Goal: Task Accomplishment & Management: Complete application form

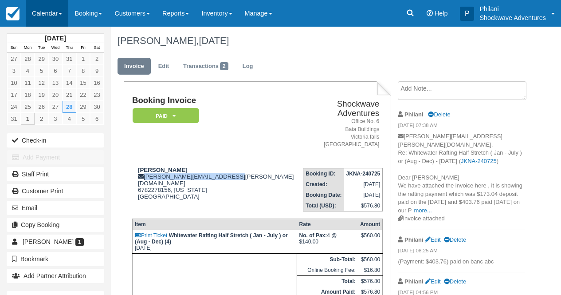
click at [41, 12] on link "Calendar" at bounding box center [47, 13] width 43 height 27
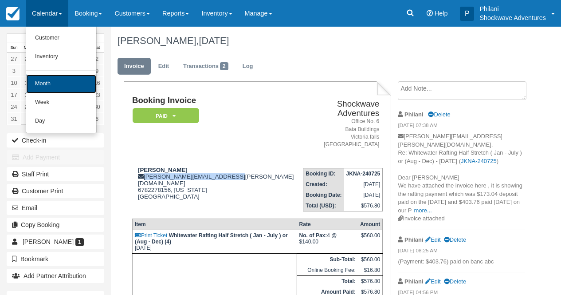
click at [63, 89] on link "Month" at bounding box center [61, 84] width 70 height 19
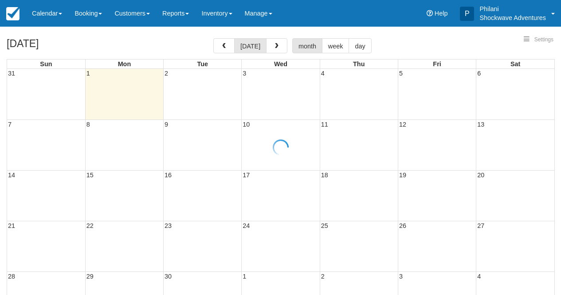
select select
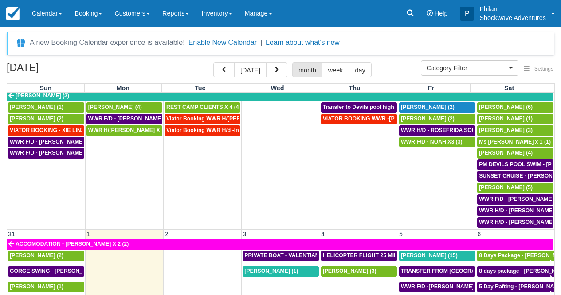
scroll to position [643, 0]
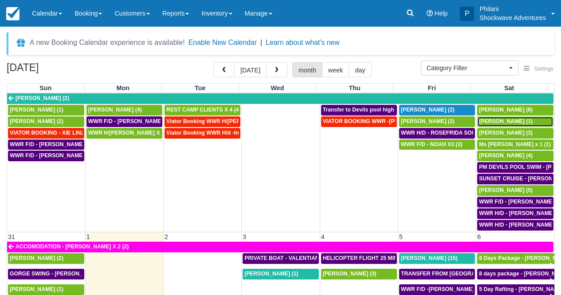
click at [515, 118] on span "Mary Beth Onkka (1)" at bounding box center [506, 121] width 54 height 6
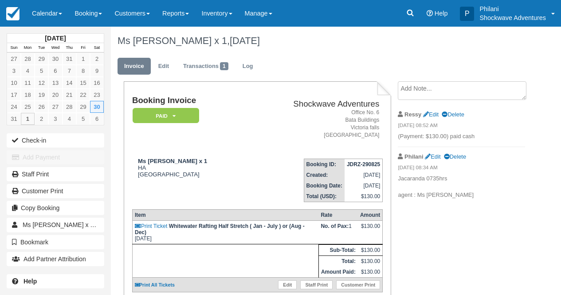
scroll to position [14, 0]
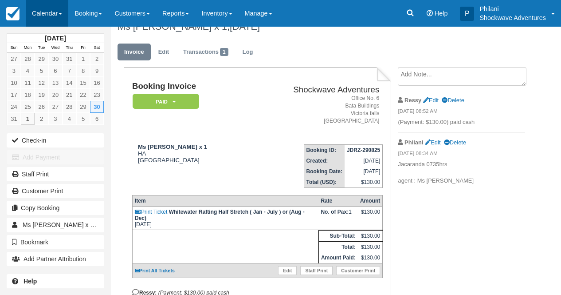
click at [52, 16] on link "Calendar" at bounding box center [47, 13] width 43 height 27
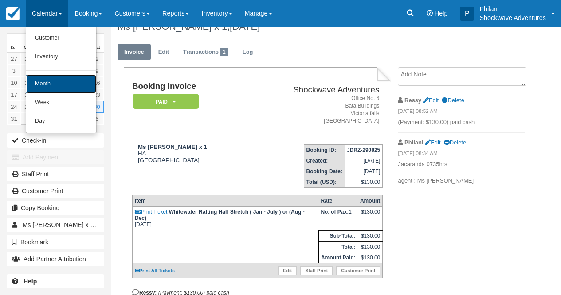
click at [63, 80] on link "Month" at bounding box center [61, 84] width 70 height 19
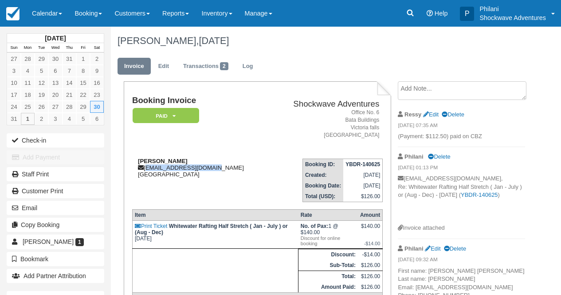
drag, startPoint x: 146, startPoint y: 169, endPoint x: 221, endPoint y: 170, distance: 74.5
click at [221, 170] on div "Mary Beth Onkka mbo3496golf@gmail.com United States" at bounding box center [200, 167] width 137 height 20
copy div "mbo3496golf@gmail.com"
click at [46, 20] on link "Calendar" at bounding box center [47, 13] width 43 height 27
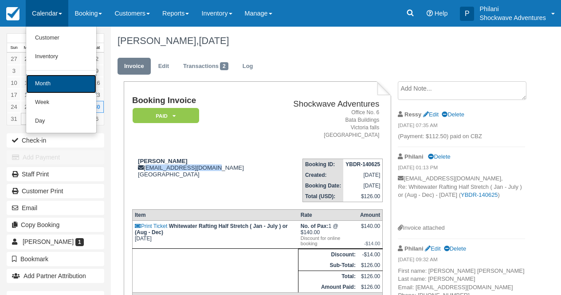
click at [33, 89] on link "Month" at bounding box center [61, 84] width 70 height 19
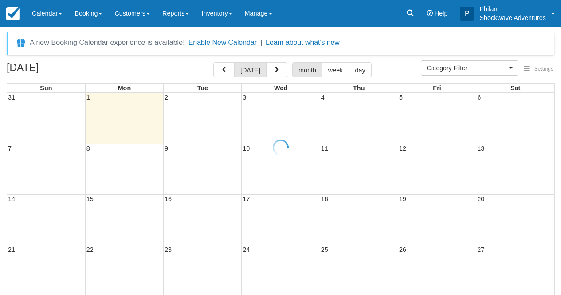
select select
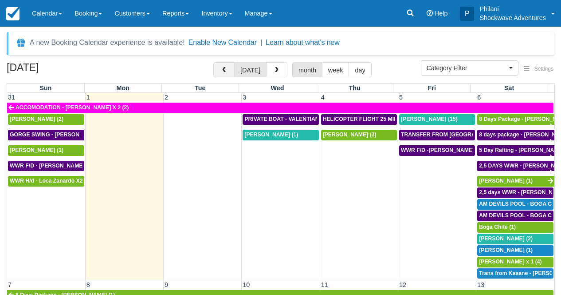
click at [235, 74] on button "button" at bounding box center [223, 69] width 21 height 15
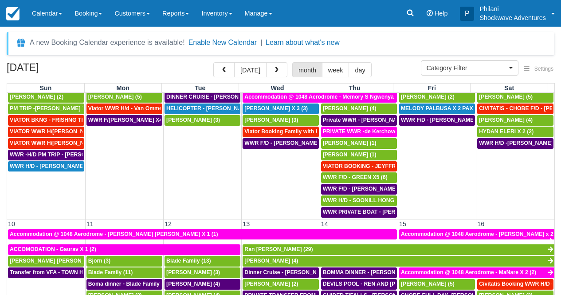
scroll to position [96, 0]
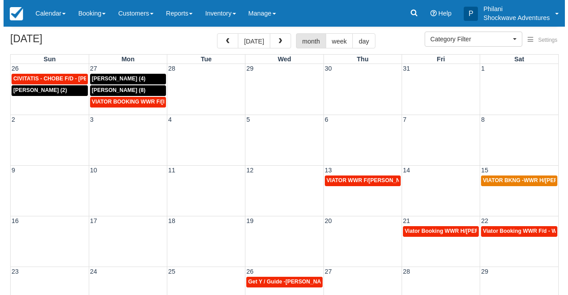
scroll to position [64, 0]
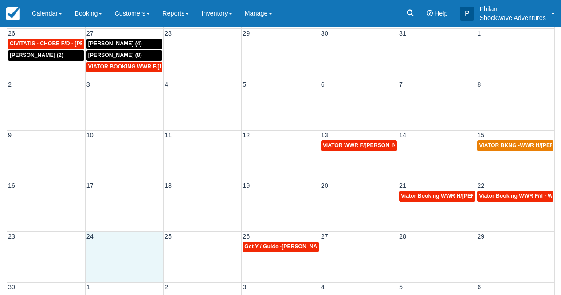
click at [100, 251] on td at bounding box center [124, 247] width 78 height 12
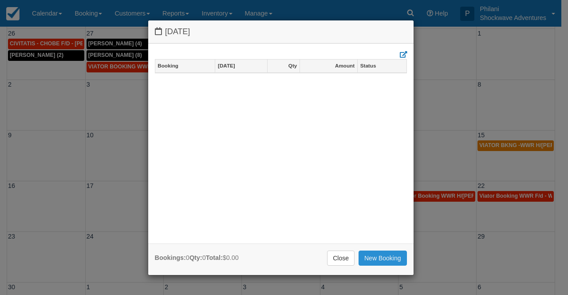
click at [382, 257] on link "New Booking" at bounding box center [382, 257] width 48 height 15
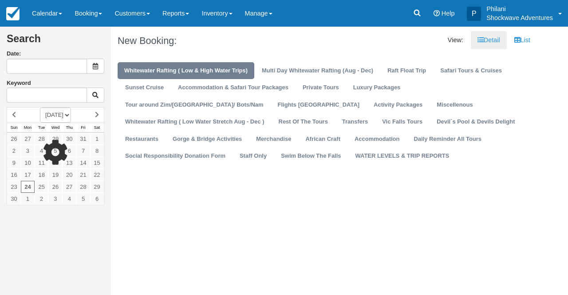
type input "11/24/25"
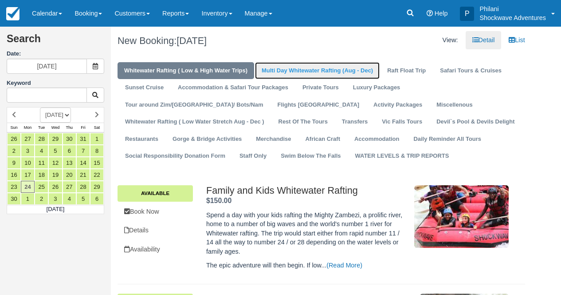
click at [311, 67] on link "Multi Day Whitewater Rafting (Aug - Dec)" at bounding box center [317, 70] width 125 height 17
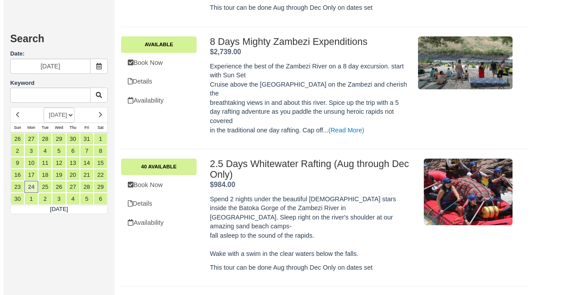
scroll to position [606, 0]
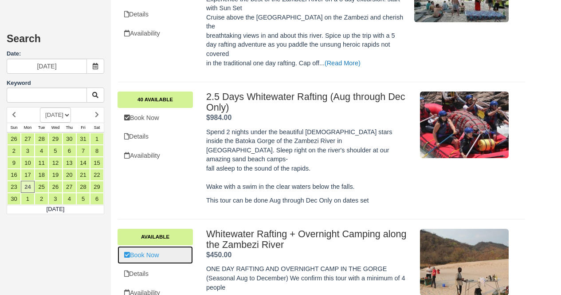
click at [169, 246] on link "Book Now" at bounding box center [155, 255] width 75 height 18
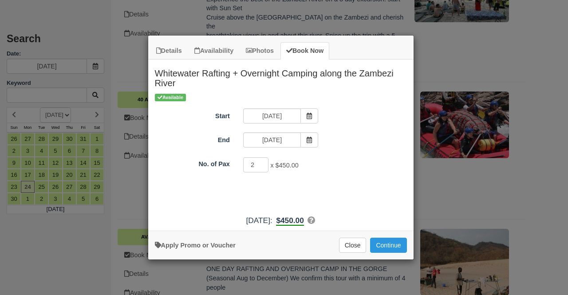
type input "2"
click at [262, 163] on input "2" at bounding box center [256, 164] width 26 height 15
click at [395, 247] on button "Continue" at bounding box center [388, 244] width 36 height 15
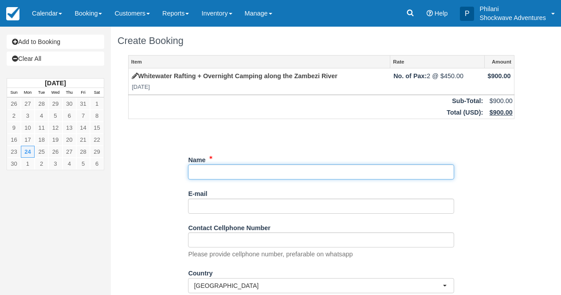
click at [235, 174] on input "Name" at bounding box center [321, 171] width 266 height 15
paste input "[PERSON_NAME]"
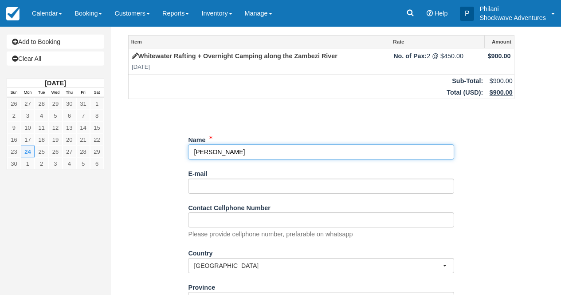
scroll to position [35, 0]
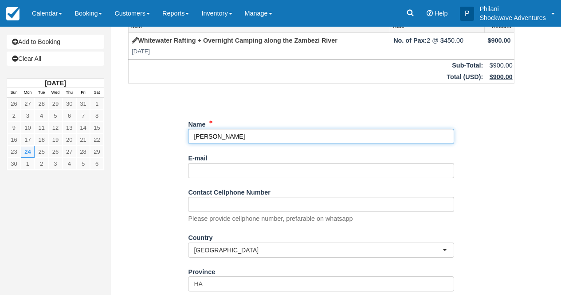
type input "Wendy Sandilands"
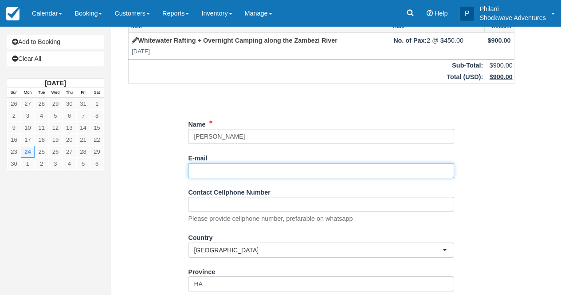
click at [208, 170] on input "E-mail" at bounding box center [321, 170] width 266 height 15
paste input "wendysandilands74@hotmail.com"
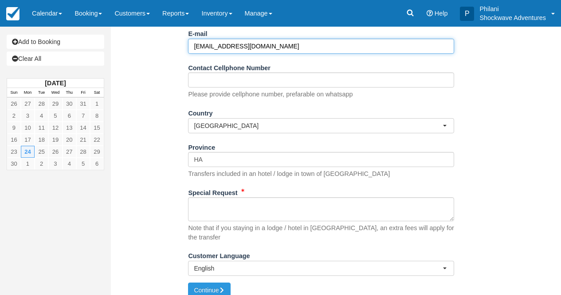
scroll to position [163, 0]
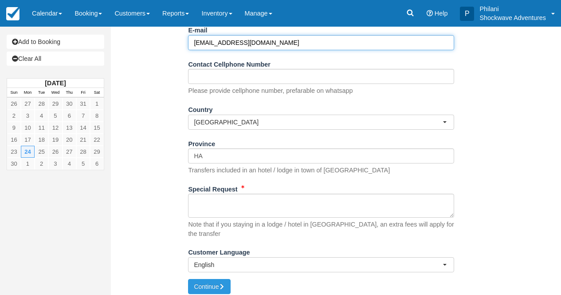
type input "wendysandilands74@hotmail.com"
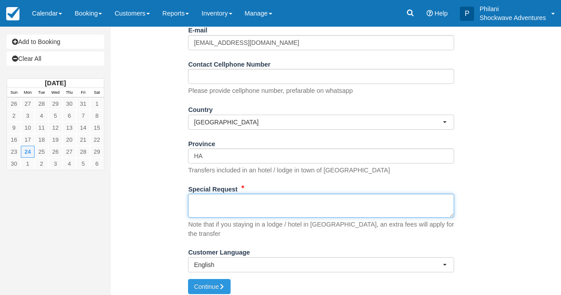
click at [234, 216] on textarea "Special Request" at bounding box center [321, 205] width 266 height 24
paste textarea "Good Morning, We are looking at booking the overnight rafting trip (2 people) o…"
type textarea "Good Morning, We are looking at booking the overnight rafting trip (2 people) o…"
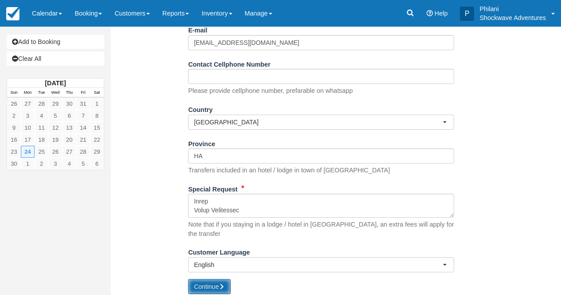
click at [218, 283] on button "Continue" at bounding box center [209, 286] width 43 height 15
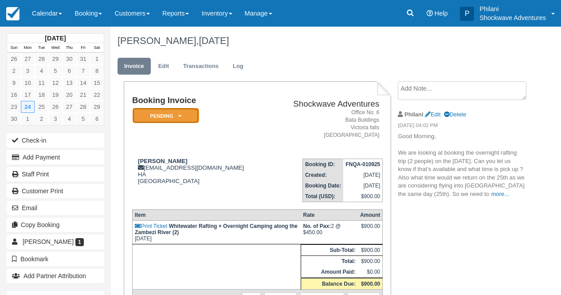
click at [190, 117] on em "Pending" at bounding box center [166, 116] width 67 height 16
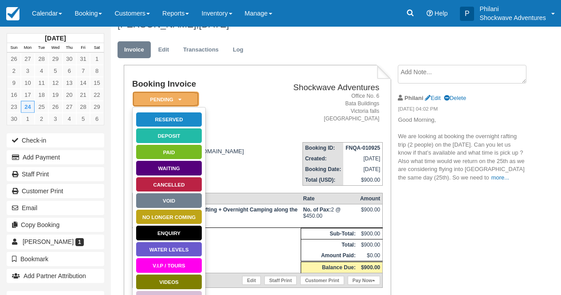
scroll to position [14, 0]
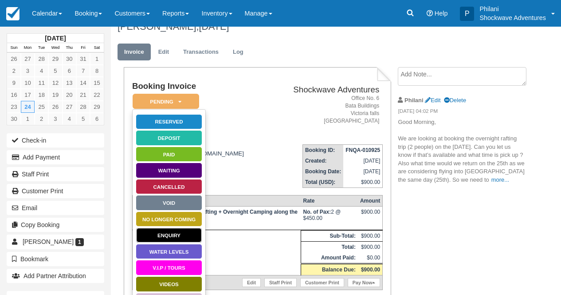
click at [181, 236] on link "Enquiry" at bounding box center [169, 235] width 67 height 16
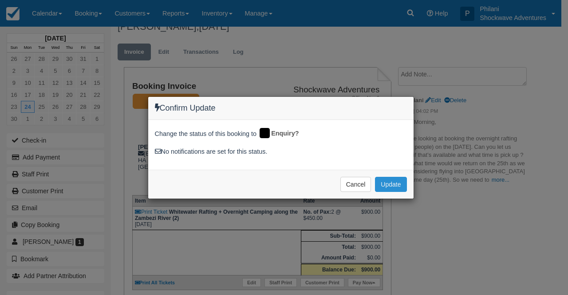
click at [401, 187] on button "Update" at bounding box center [390, 184] width 31 height 15
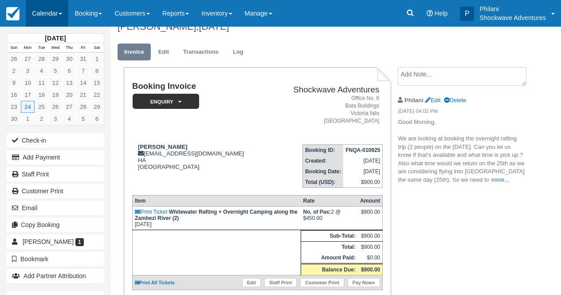
click at [49, 12] on link "Calendar" at bounding box center [47, 13] width 43 height 27
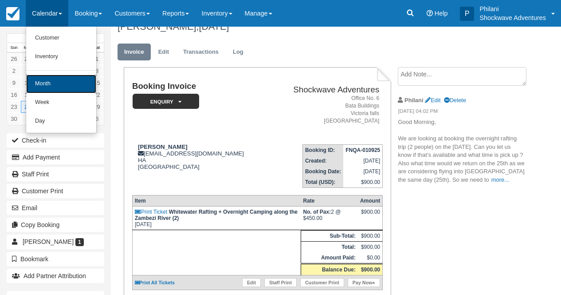
click at [56, 82] on link "Month" at bounding box center [61, 84] width 70 height 19
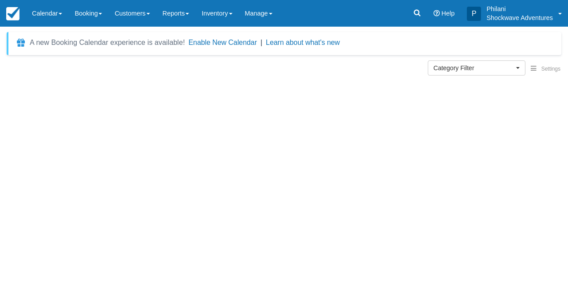
select select
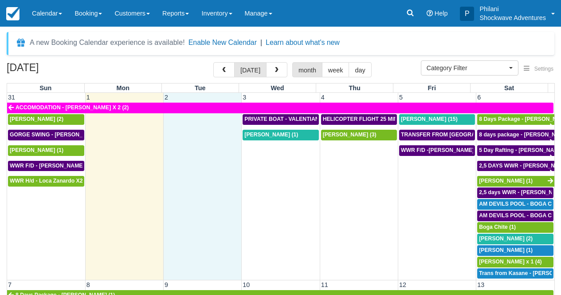
click at [201, 164] on td at bounding box center [203, 196] width 78 height 165
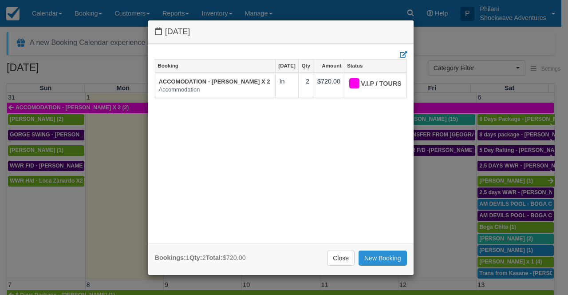
click at [381, 261] on link "New Booking" at bounding box center [382, 257] width 48 height 15
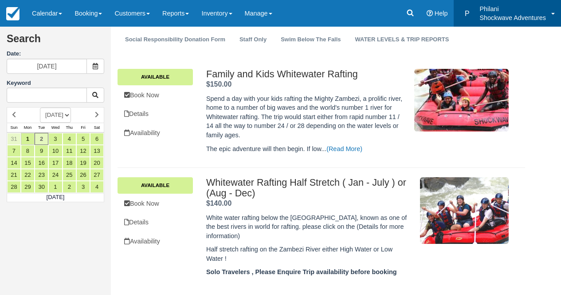
scroll to position [114, 0]
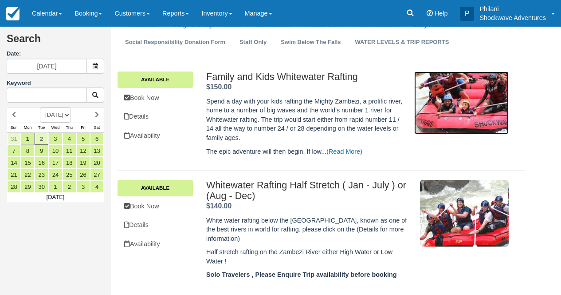
click at [459, 113] on img at bounding box center [461, 102] width 94 height 63
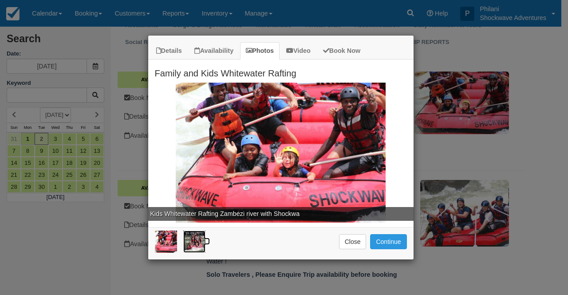
click at [197, 244] on img at bounding box center [194, 241] width 22 height 22
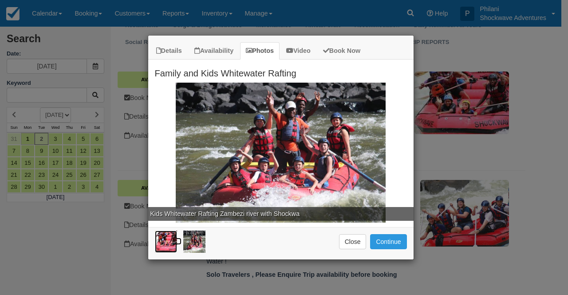
click at [163, 243] on img at bounding box center [166, 241] width 22 height 22
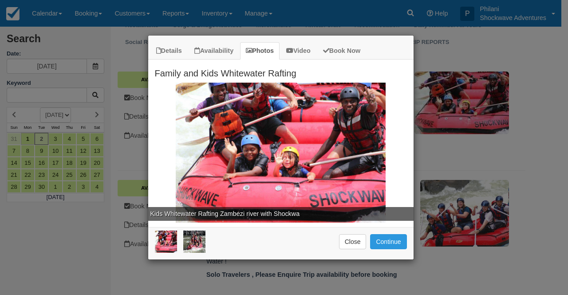
click at [258, 168] on div "Kids Whitewater Rafting Zambezi river with Shockwa" at bounding box center [280, 153] width 265 height 140
click at [353, 246] on button "Close" at bounding box center [353, 241] width 28 height 15
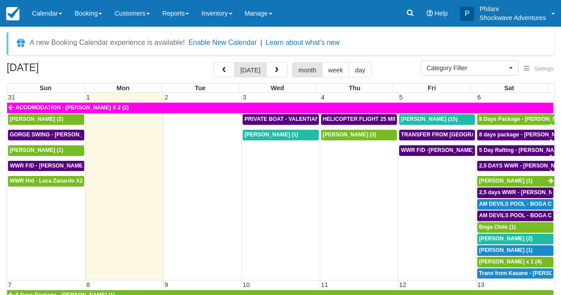
select select
click at [227, 70] on span "button" at bounding box center [224, 70] width 6 height 6
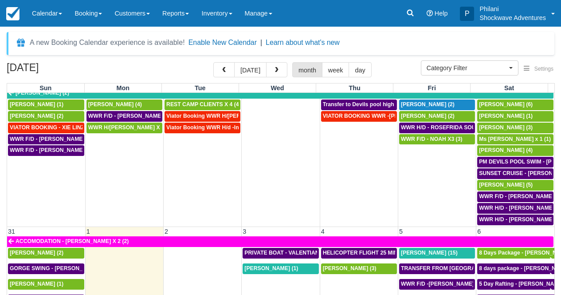
scroll to position [659, 0]
